Goal: Task Accomplishment & Management: Manage account settings

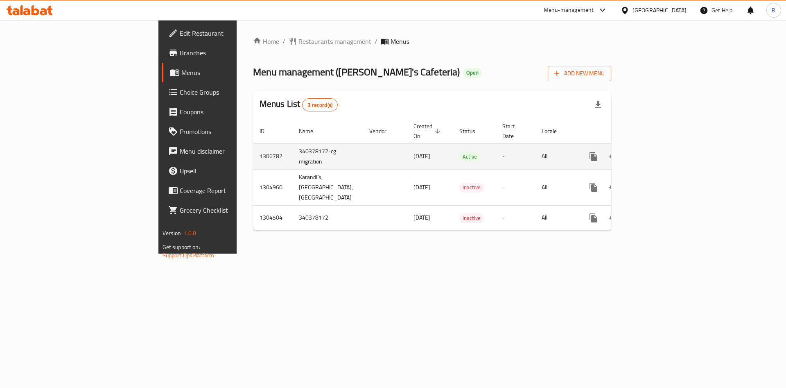
click at [657, 151] on icon "enhanced table" at bounding box center [652, 156] width 10 height 10
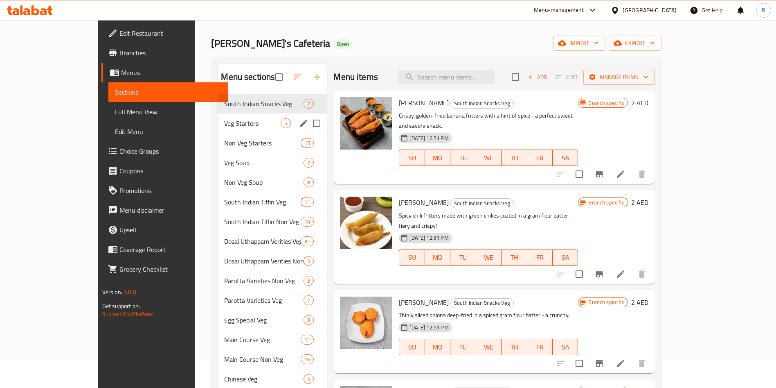
click at [218, 132] on div "Veg Starters 5" at bounding box center [272, 123] width 109 height 20
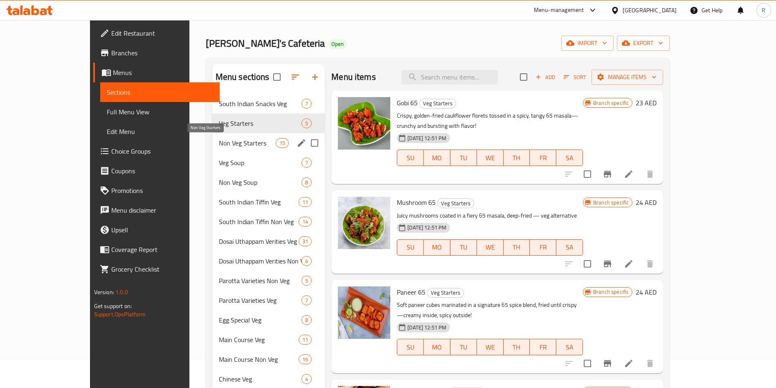
click at [219, 141] on span "Non Veg Starters" at bounding box center [247, 143] width 57 height 10
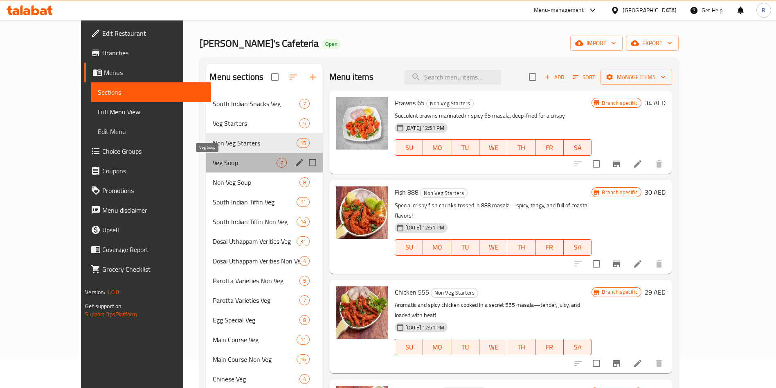
click at [213, 165] on span "Veg Soup" at bounding box center [244, 163] width 63 height 10
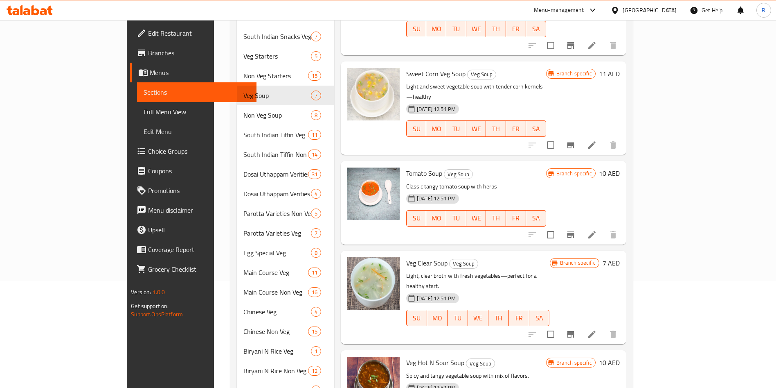
scroll to position [151, 0]
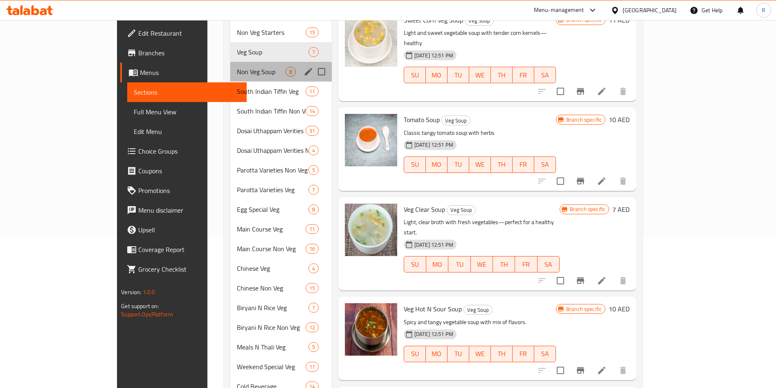
click at [230, 64] on div "Non Veg Soup 8" at bounding box center [280, 72] width 101 height 20
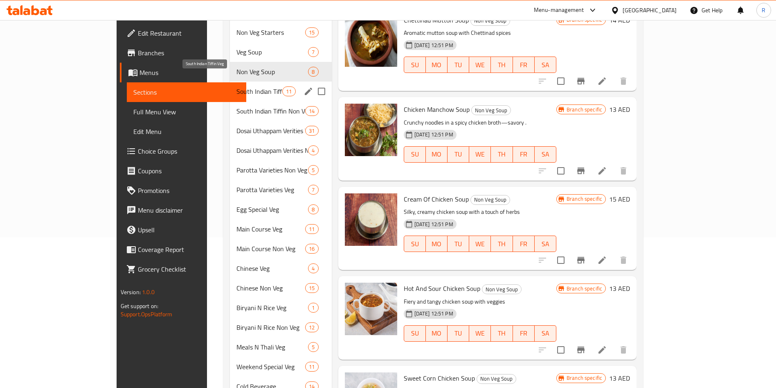
click at [237, 86] on span "South Indian Tiffin Veg" at bounding box center [260, 91] width 46 height 10
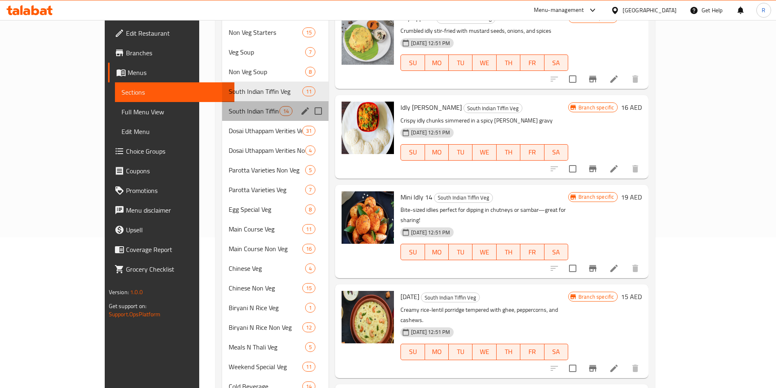
click at [222, 104] on div "South Indian Tiffin Non Veg 14" at bounding box center [275, 111] width 107 height 20
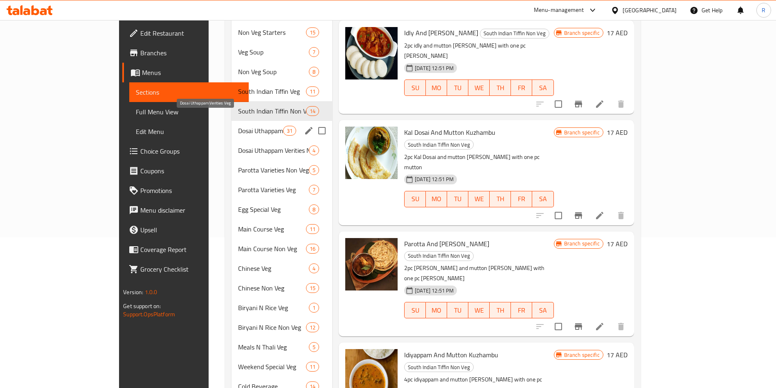
click at [238, 126] on span "Dosai Uthappam Verities Veg" at bounding box center [260, 131] width 45 height 10
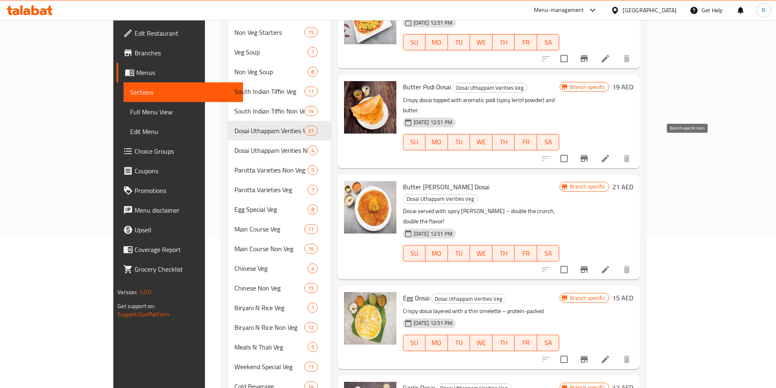
click at [588, 155] on icon "Branch-specific-item" at bounding box center [584, 158] width 7 height 7
click at [589, 354] on icon "Branch-specific-item" at bounding box center [584, 359] width 10 height 10
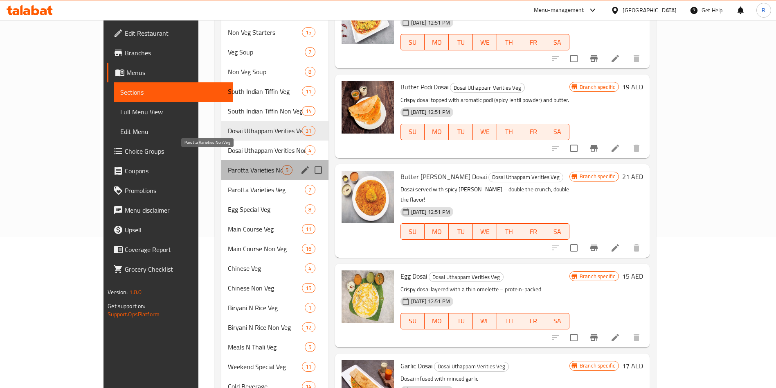
drag, startPoint x: 192, startPoint y: 153, endPoint x: 194, endPoint y: 157, distance: 4.4
click at [228, 165] on span "Parotta Varieties Non Veg" at bounding box center [255, 170] width 54 height 10
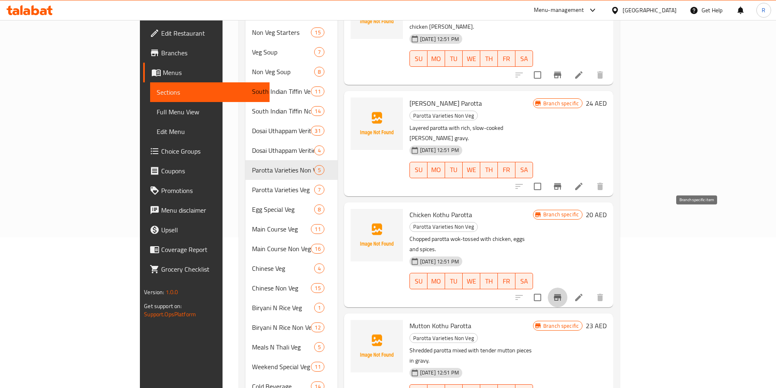
click at [563, 292] on icon "Branch-specific-item" at bounding box center [558, 297] width 10 height 10
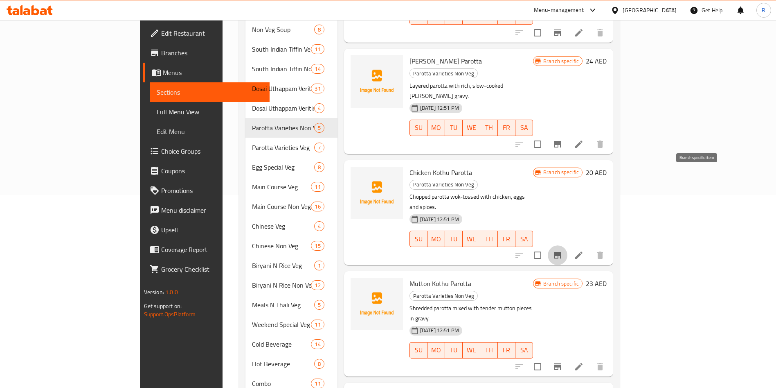
scroll to position [212, 0]
